Goal: Navigation & Orientation: Understand site structure

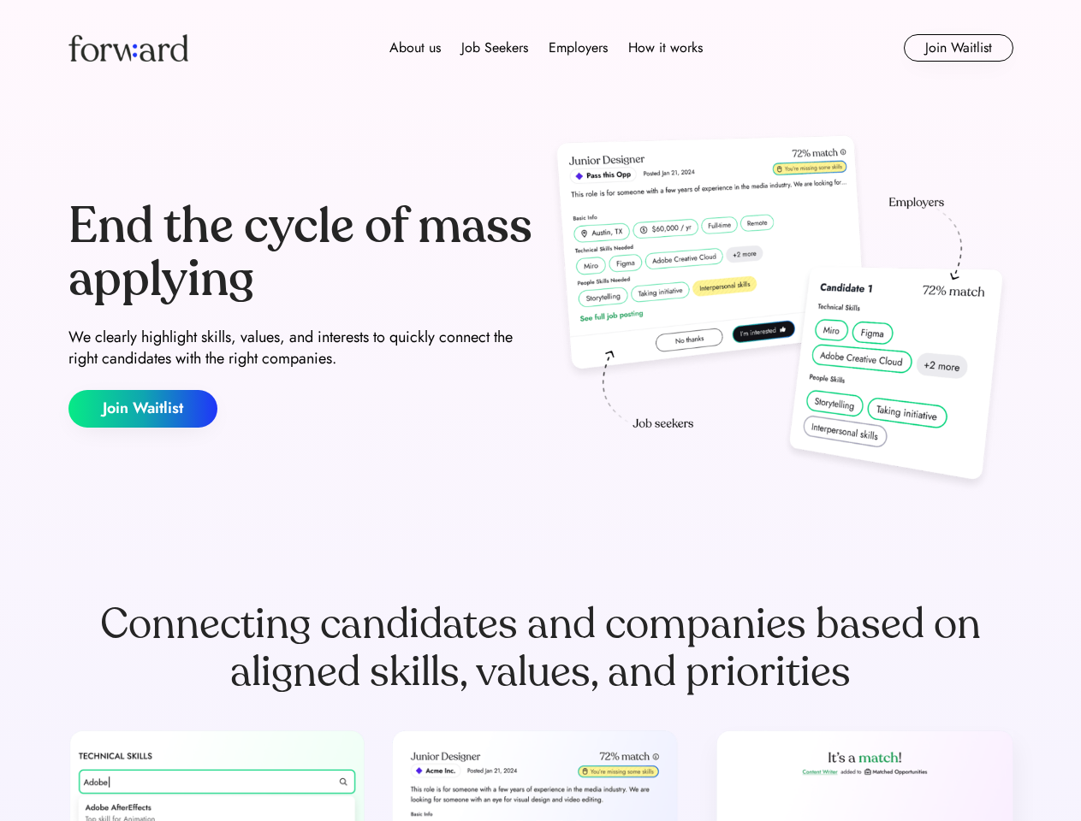
click at [540, 411] on div "End the cycle of mass applying We clearly highlight skills, values, and interes…" at bounding box center [540, 314] width 945 height 368
click at [541, 48] on div "About us Job Seekers Employers How it works" at bounding box center [546, 48] width 674 height 21
click at [128, 48] on img at bounding box center [128, 47] width 120 height 27
click at [546, 48] on div "About us Job Seekers Employers How it works" at bounding box center [546, 48] width 674 height 21
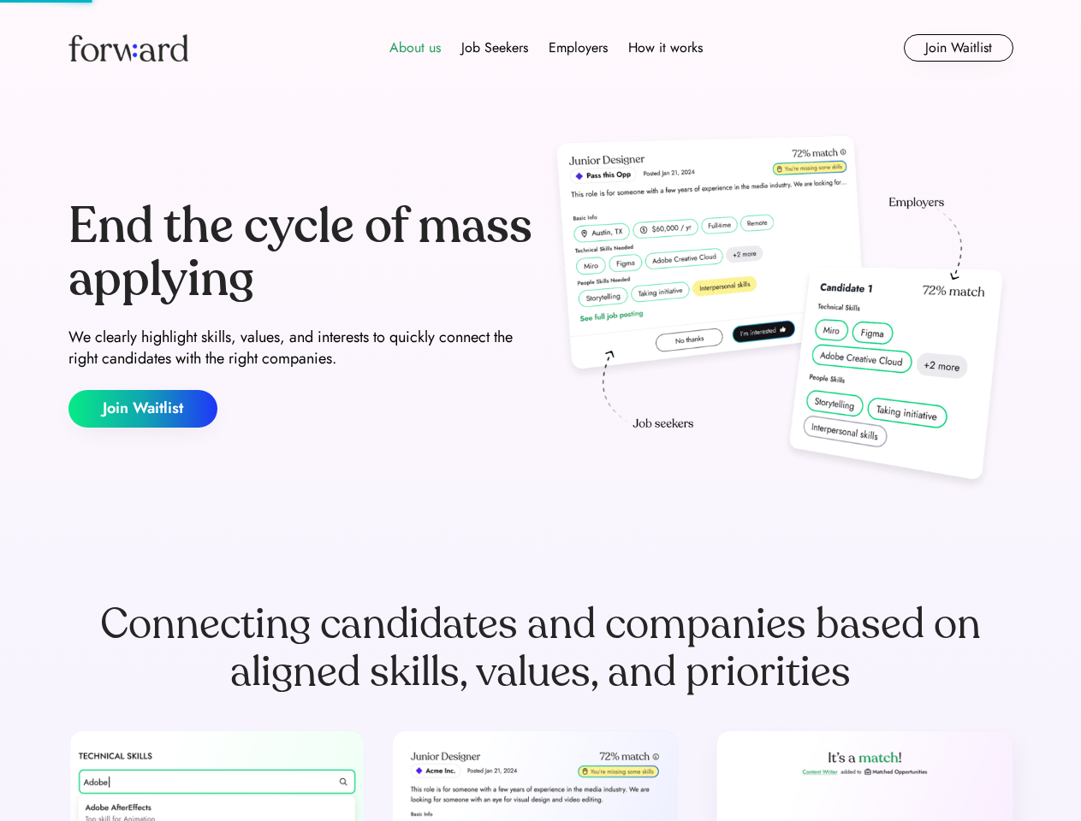
click at [415, 48] on div "About us" at bounding box center [414, 48] width 51 height 21
click at [494, 48] on div "Job Seekers" at bounding box center [494, 48] width 67 height 21
click at [577, 48] on div "Employers" at bounding box center [577, 48] width 59 height 21
click at [664, 48] on div "How it works" at bounding box center [665, 48] width 74 height 21
